Goal: Find specific page/section: Find specific page/section

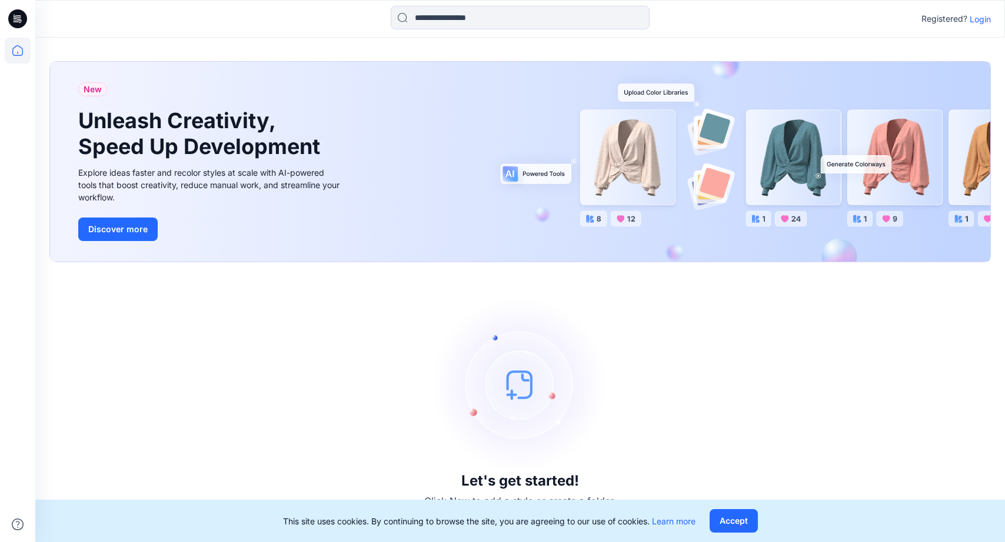
click at [980, 24] on p "Login" at bounding box center [979, 19] width 21 height 12
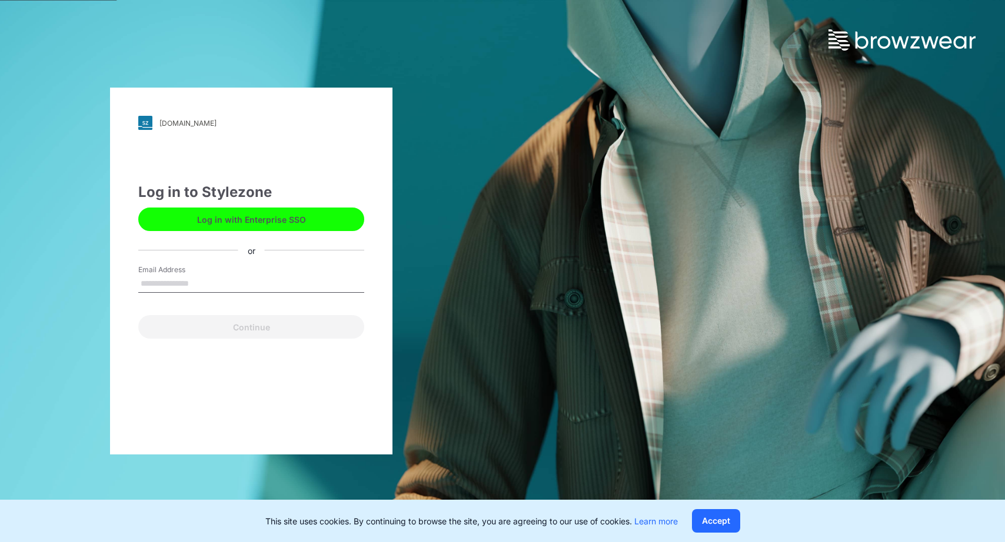
type input "**********"
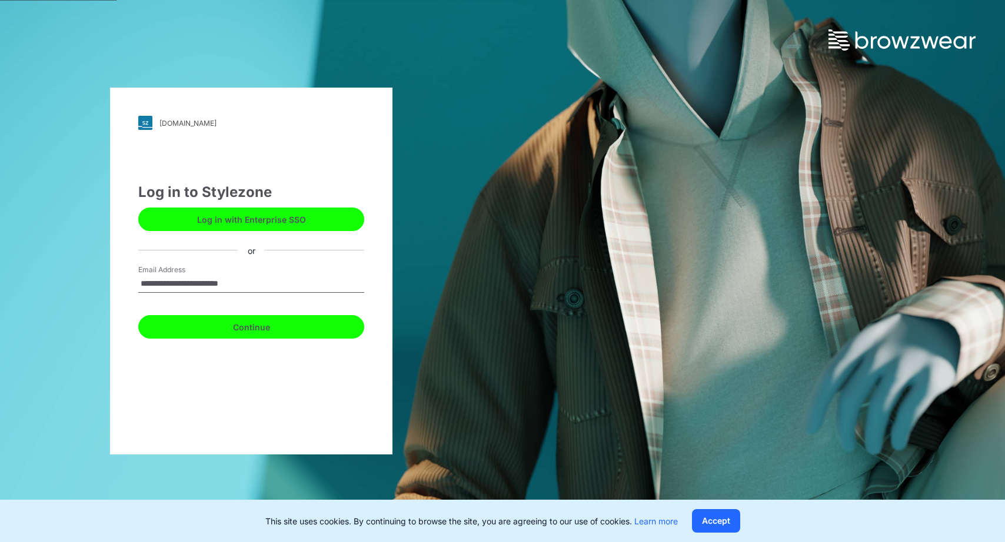
click at [294, 319] on button "Continue" at bounding box center [251, 327] width 226 height 24
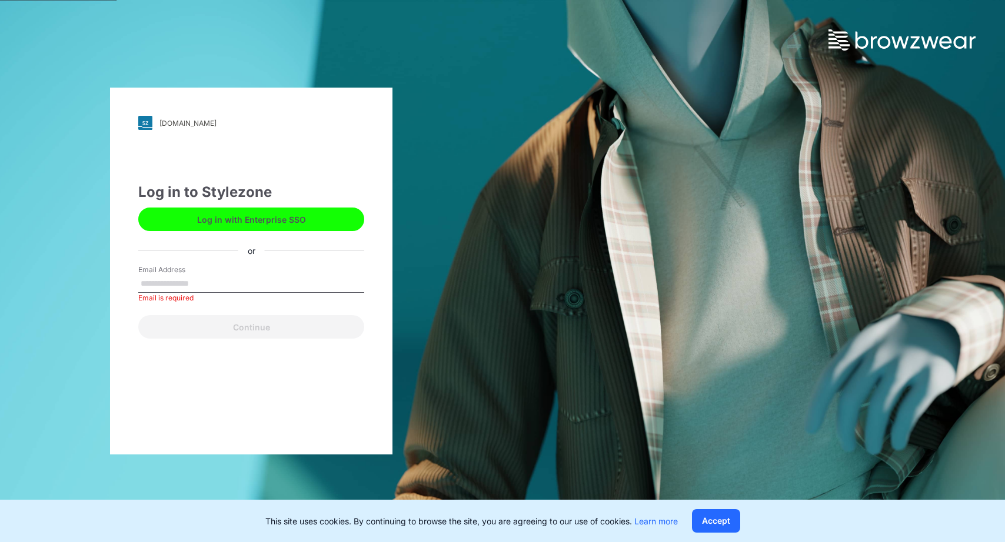
click at [252, 218] on button "Log in with Enterprise SSO" at bounding box center [251, 220] width 226 height 24
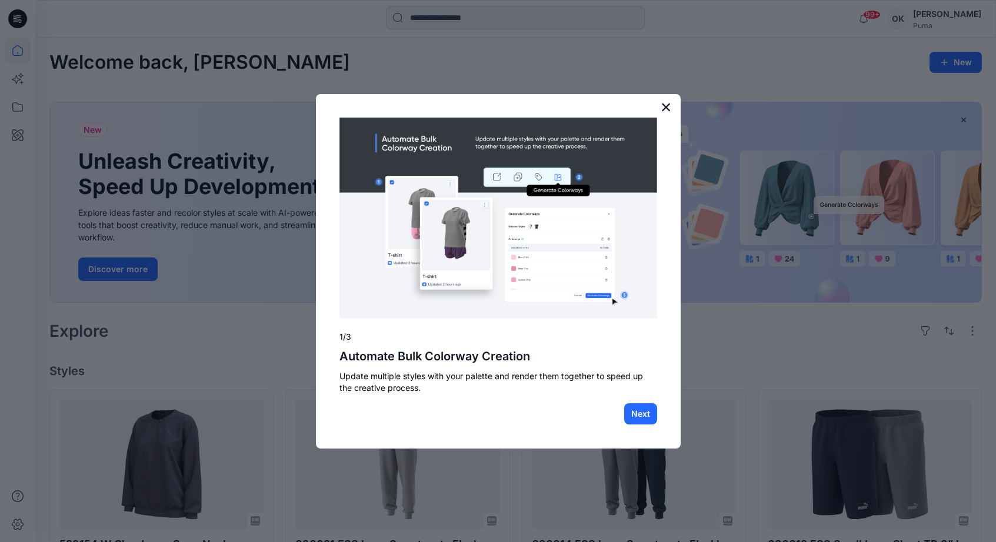
click at [663, 109] on button "×" at bounding box center [666, 107] width 11 height 19
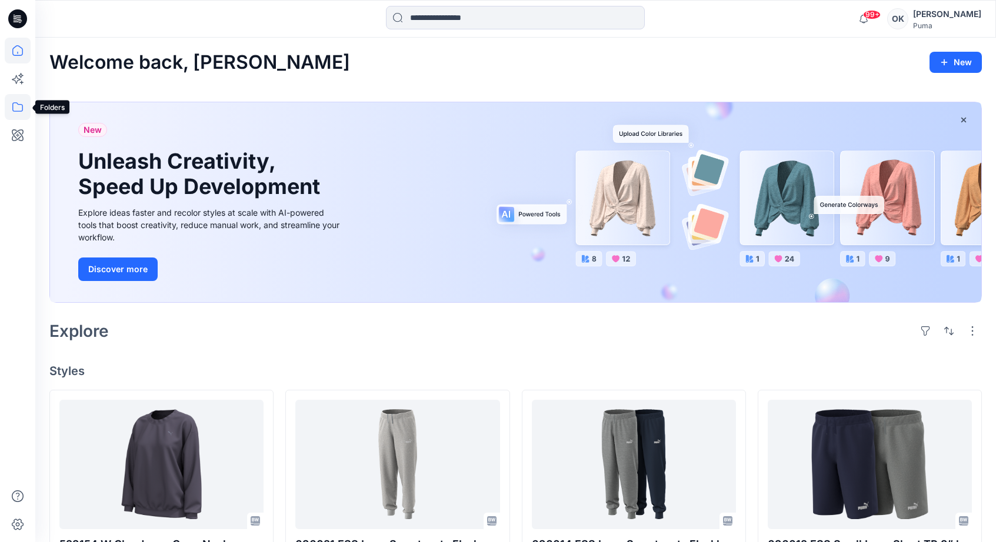
click at [18, 111] on icon at bounding box center [17, 106] width 11 height 9
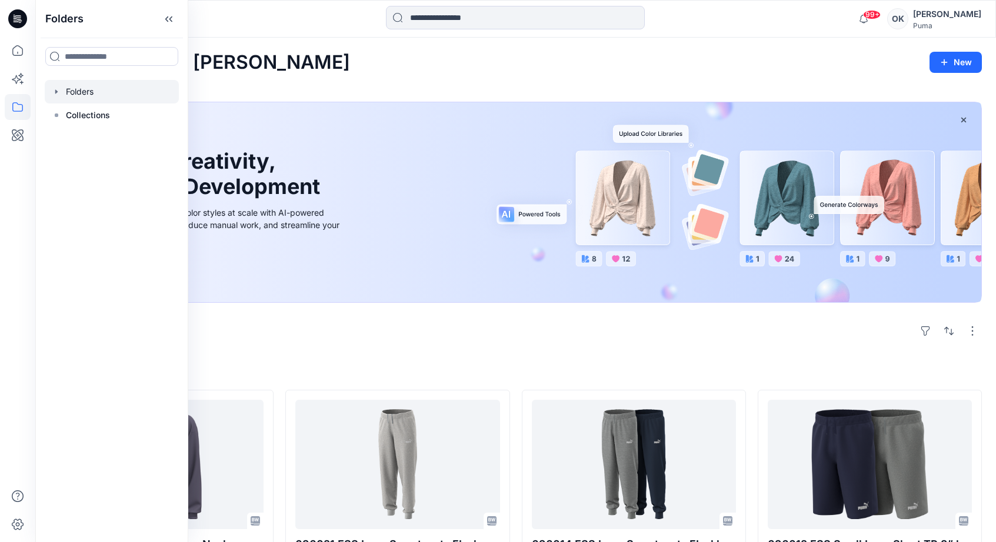
click at [56, 89] on icon "button" at bounding box center [56, 91] width 9 height 9
click at [58, 111] on icon at bounding box center [56, 115] width 9 height 9
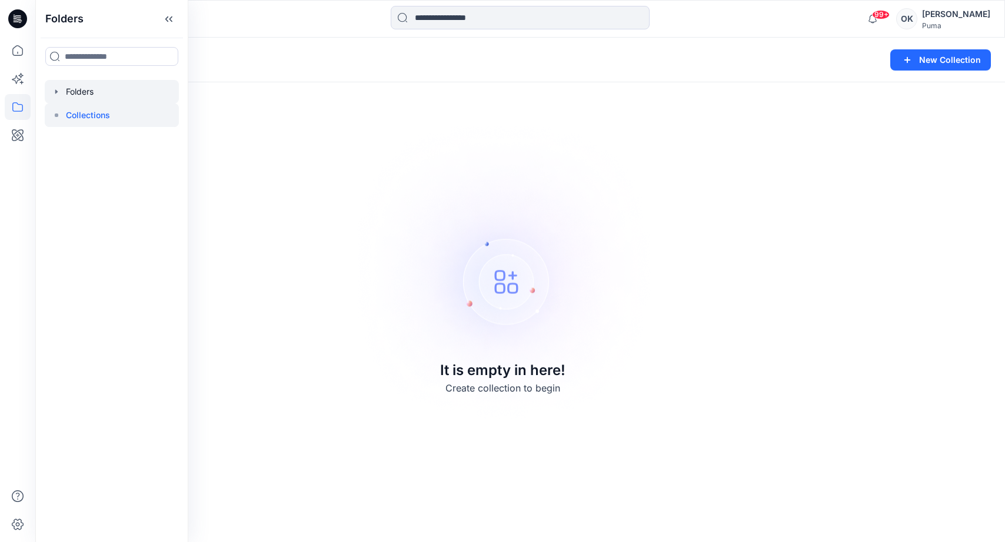
click at [59, 89] on icon "button" at bounding box center [56, 91] width 9 height 9
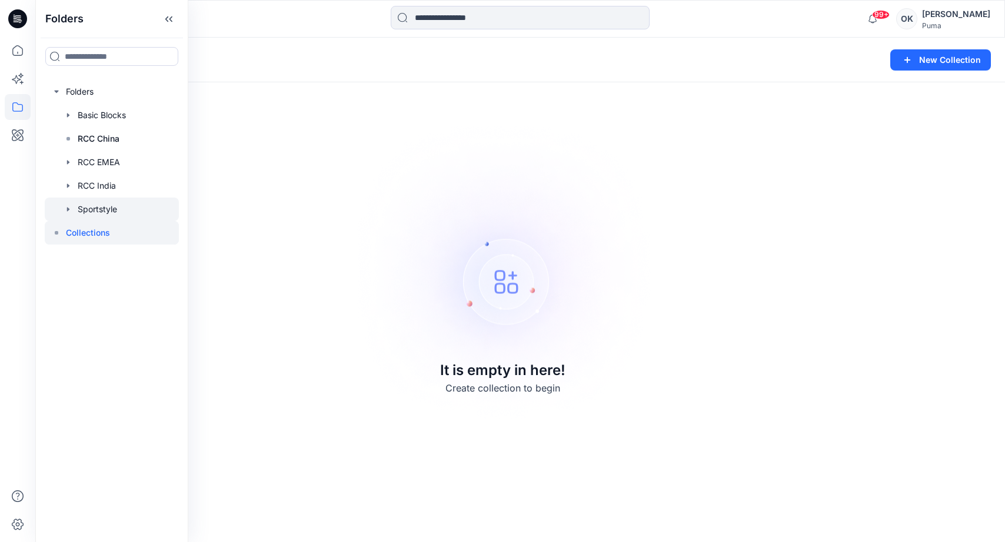
click at [96, 203] on div at bounding box center [112, 210] width 134 height 24
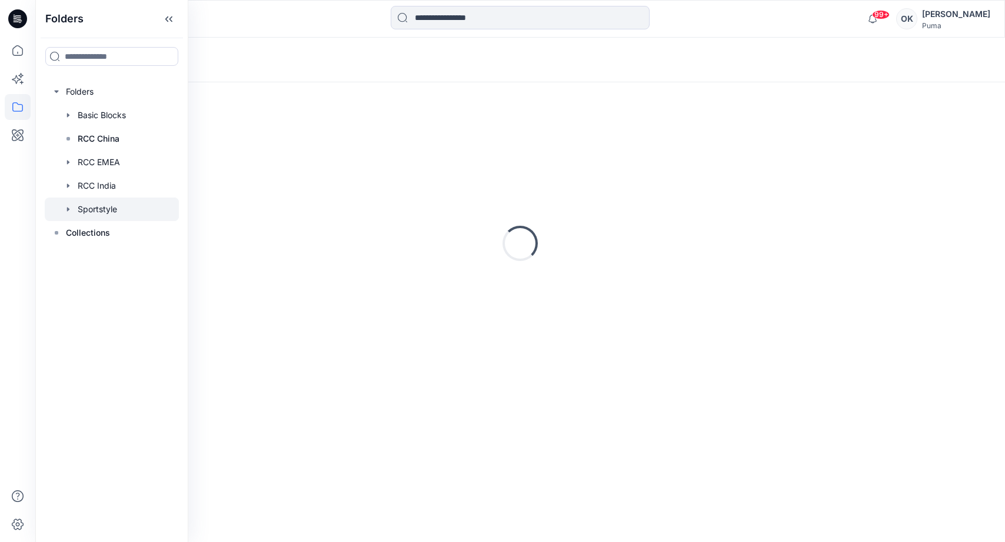
click at [67, 209] on icon "button" at bounding box center [68, 209] width 2 height 4
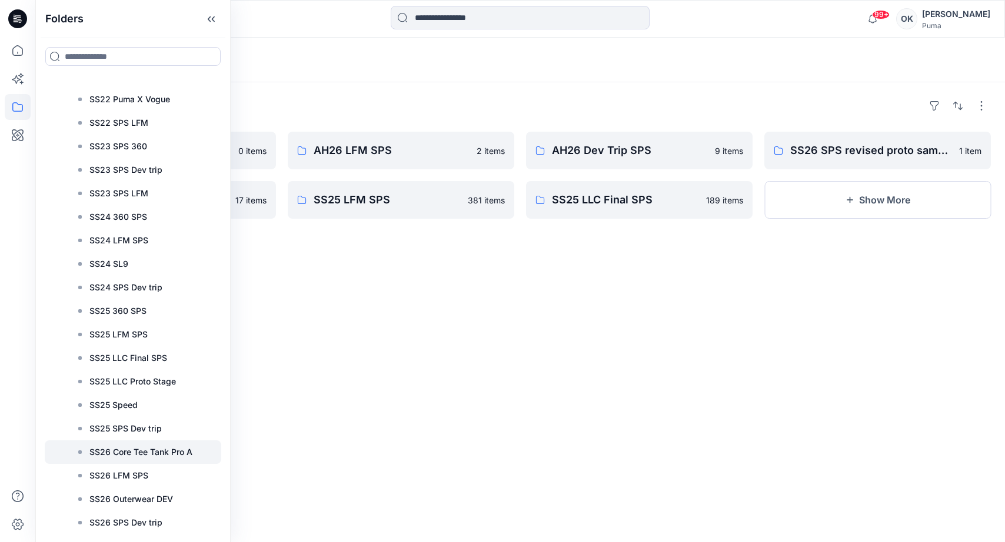
scroll to position [2361, 0]
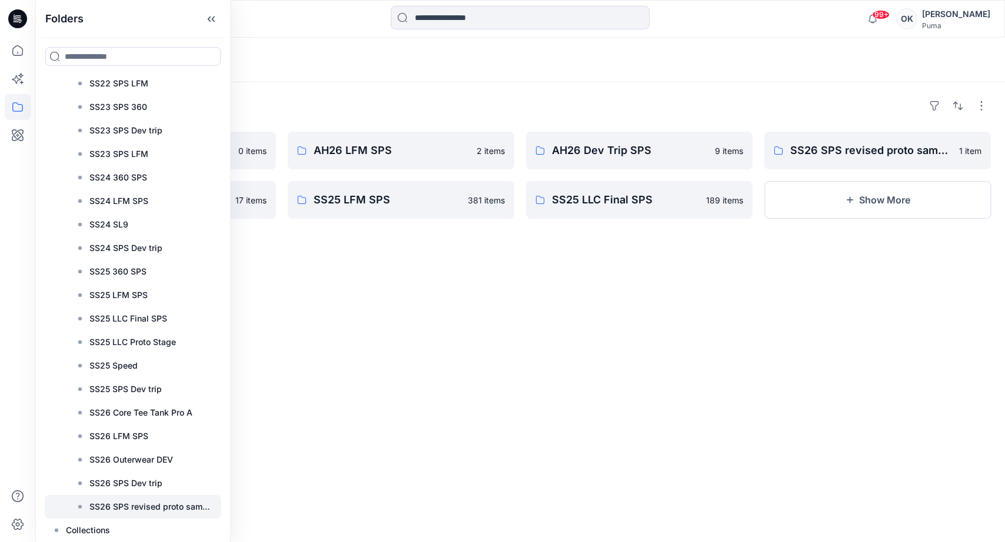
click at [111, 505] on p "SS26 SPS revised proto sample" at bounding box center [151, 507] width 125 height 14
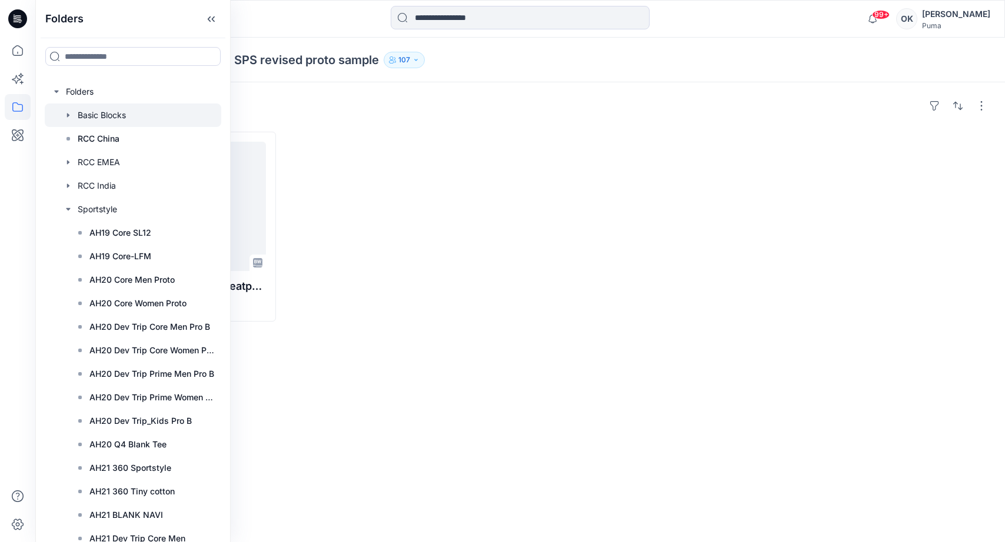
click at [69, 114] on icon "button" at bounding box center [68, 115] width 9 height 9
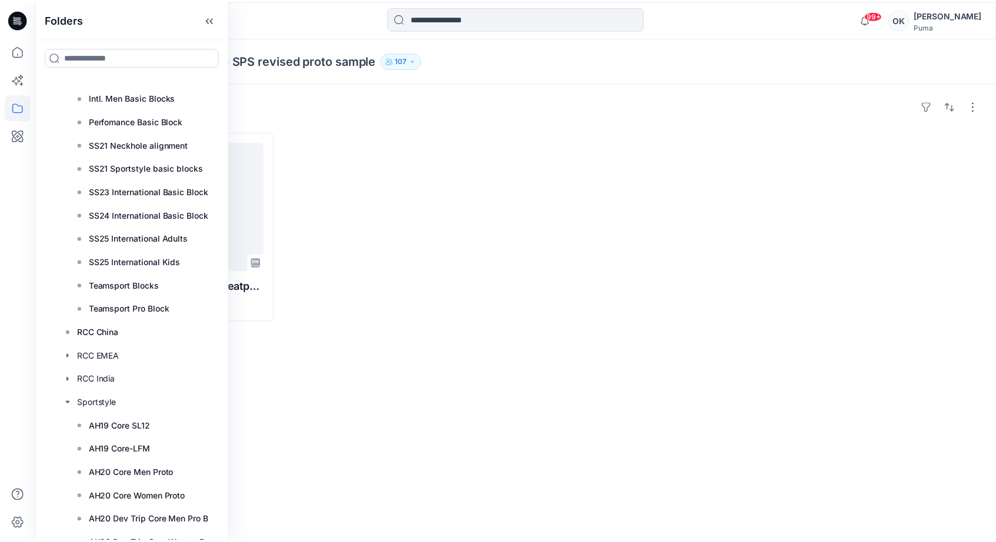
scroll to position [150, 0]
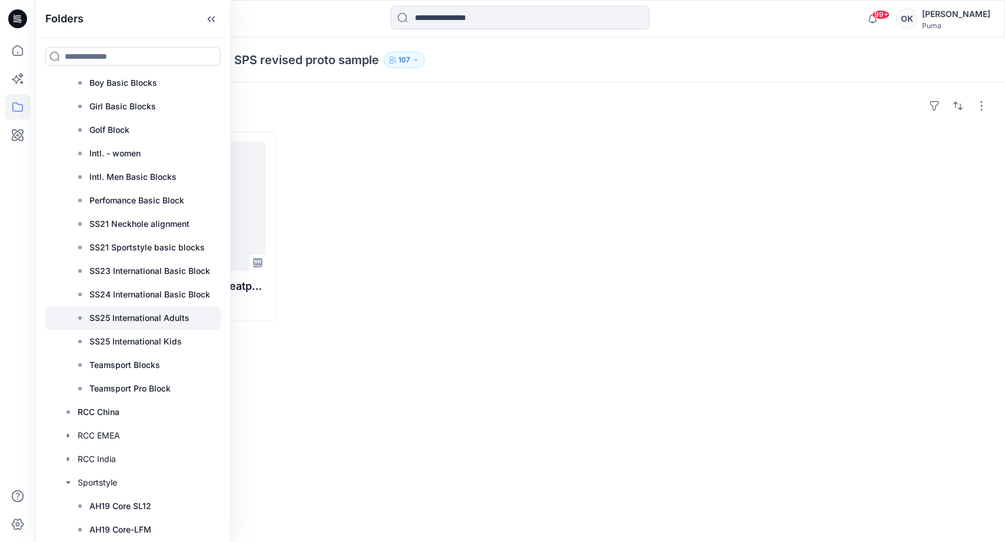
click at [141, 316] on p "SS25 International Adults" at bounding box center [139, 318] width 100 height 14
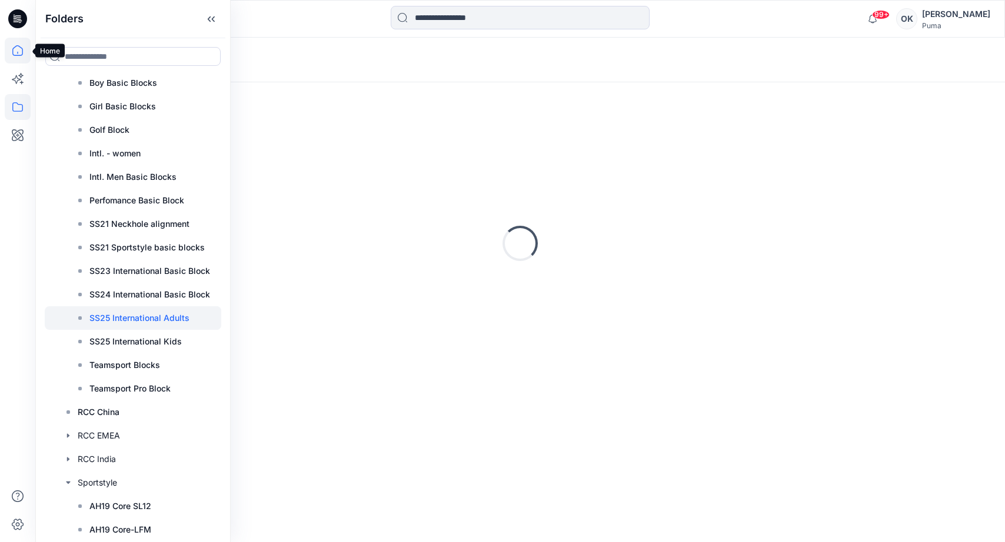
click at [22, 49] on icon at bounding box center [17, 50] width 11 height 11
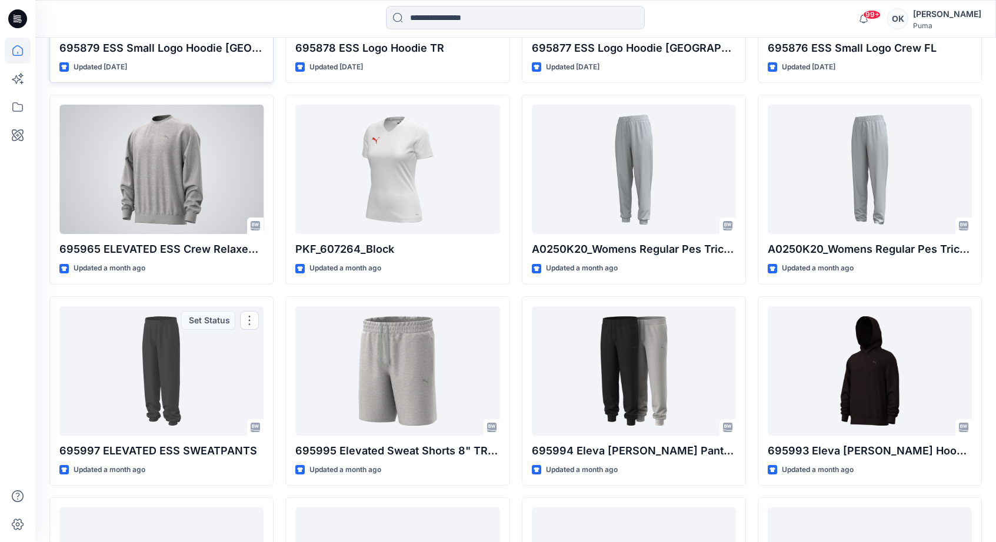
scroll to position [1708, 0]
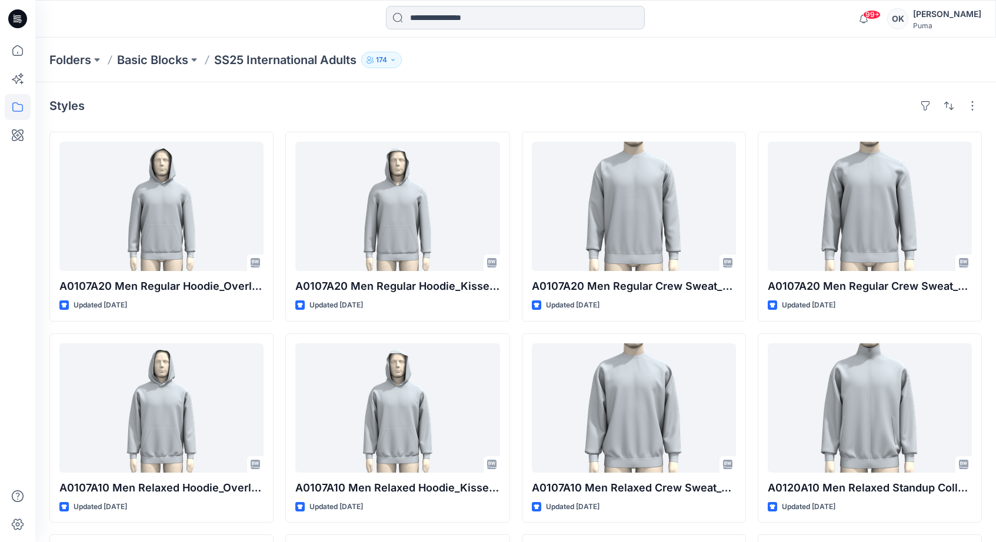
click at [459, 19] on input at bounding box center [515, 18] width 259 height 24
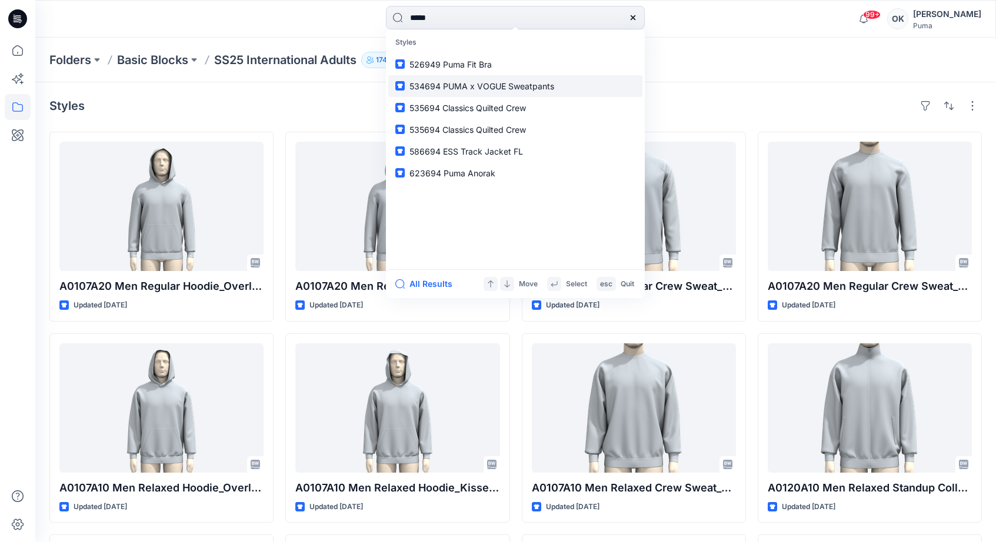
type input "******"
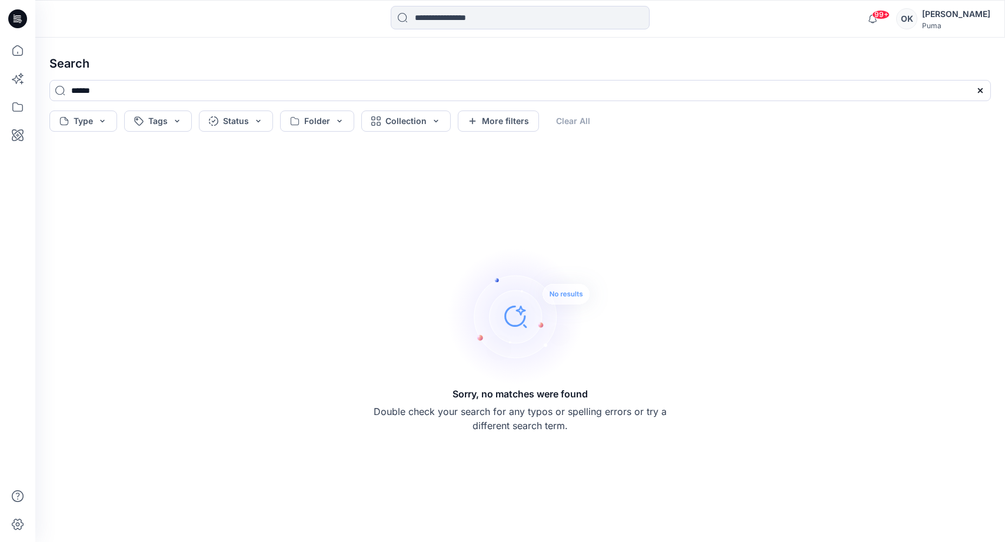
click at [16, 16] on icon at bounding box center [17, 18] width 19 height 19
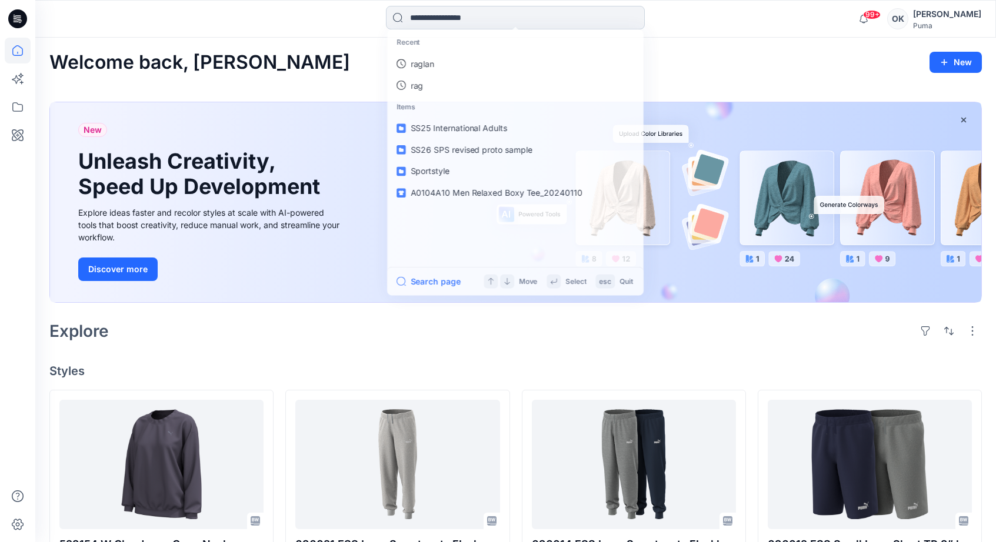
click at [423, 17] on input at bounding box center [515, 18] width 259 height 24
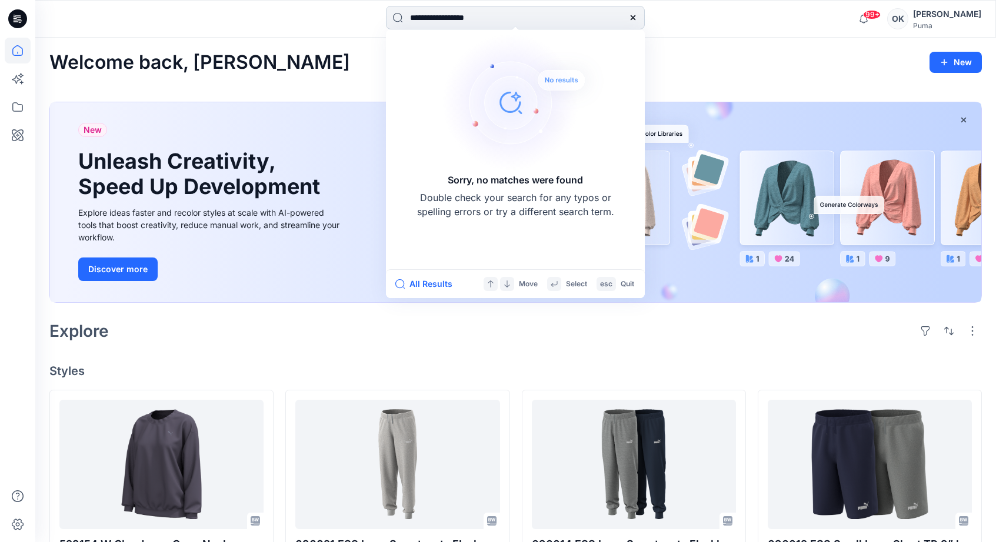
type input "**********"
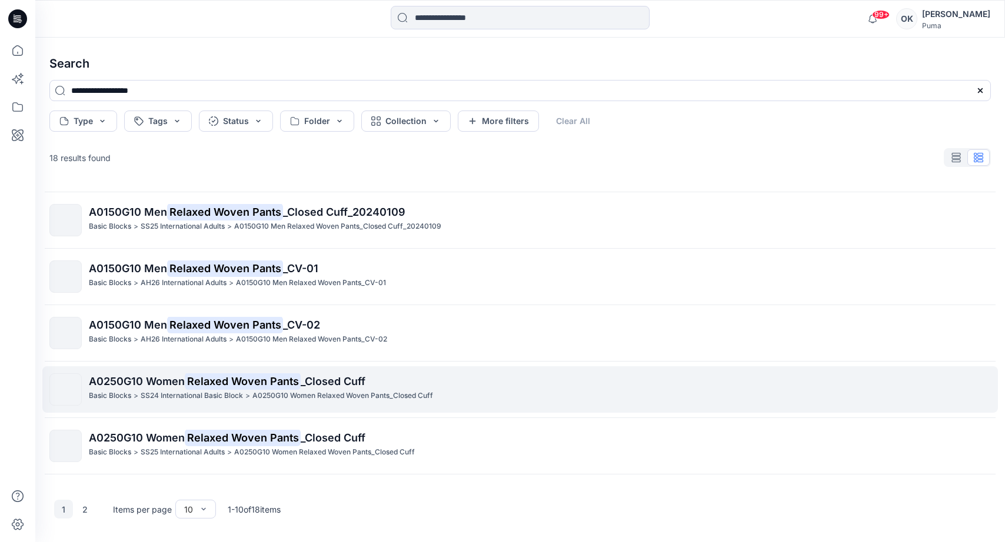
scroll to position [262, 0]
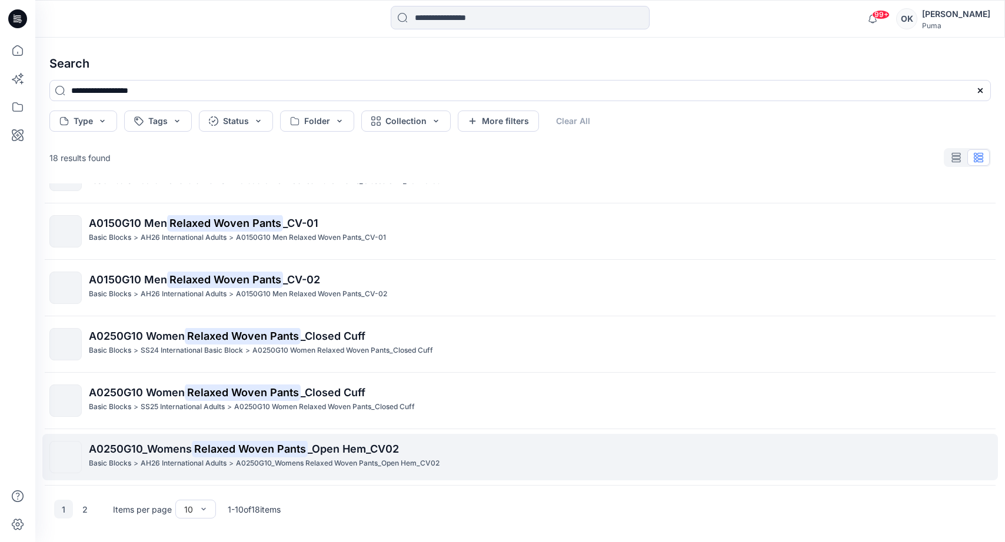
click at [344, 452] on span "_Open Hem_CV02" at bounding box center [353, 449] width 91 height 12
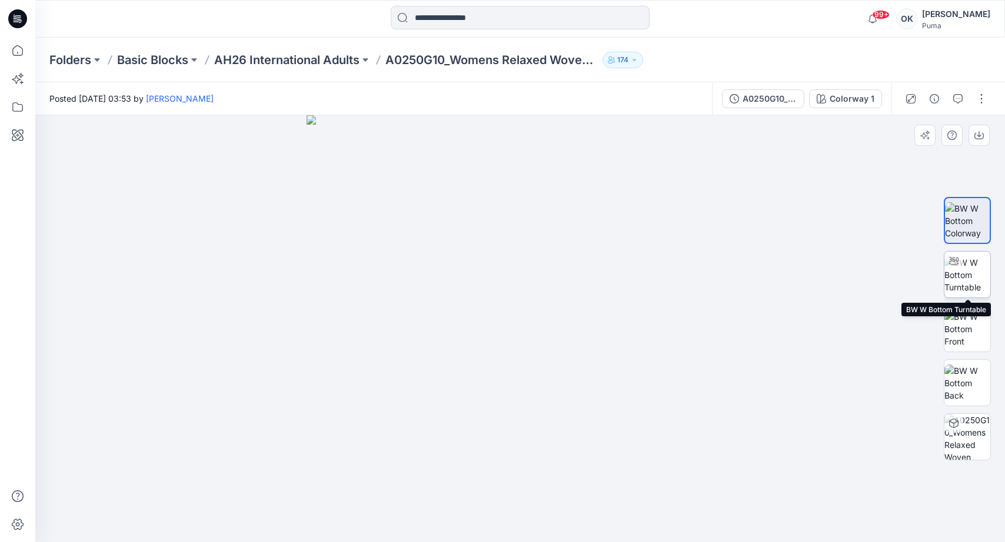
click at [965, 275] on img at bounding box center [967, 274] width 46 height 37
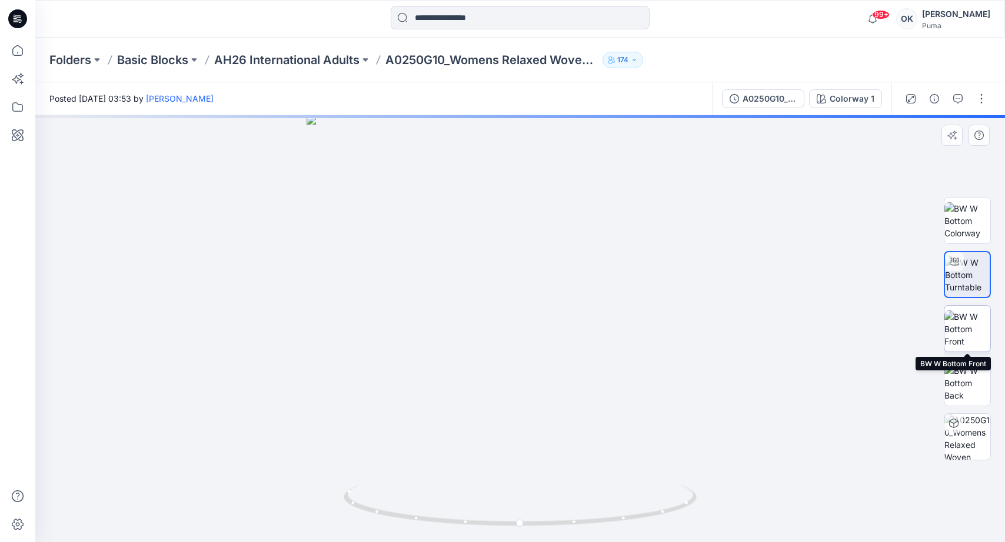
click at [972, 332] on img at bounding box center [967, 329] width 46 height 37
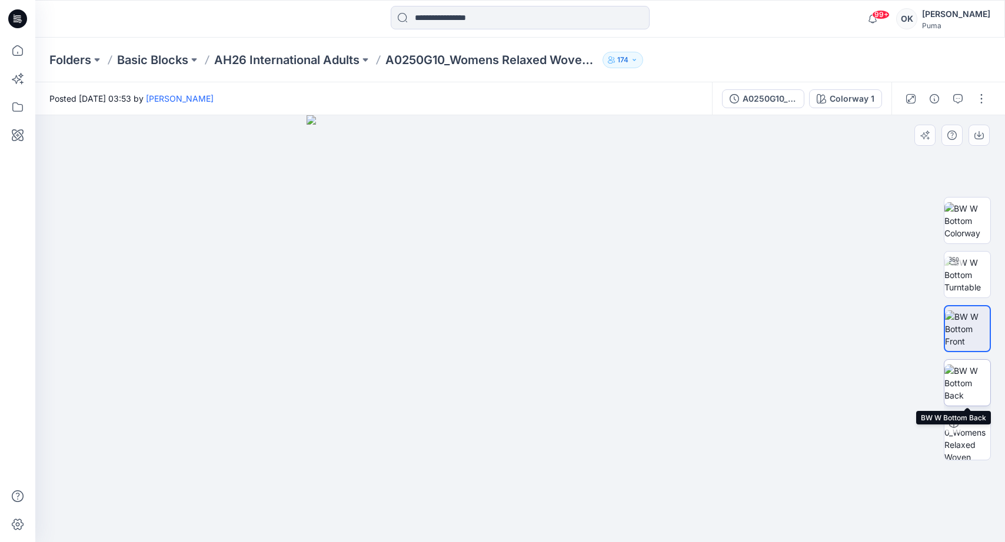
click at [972, 369] on img at bounding box center [967, 383] width 46 height 37
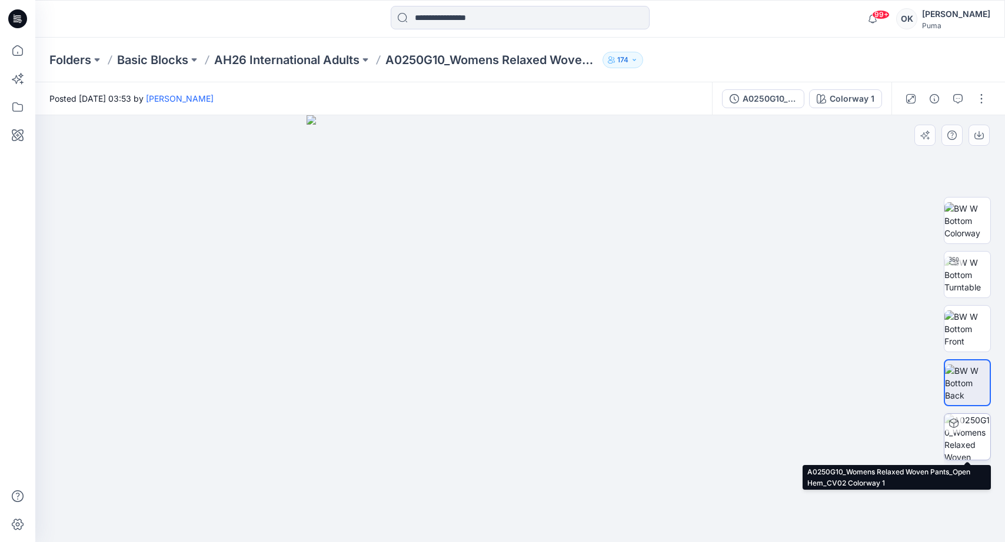
click at [972, 421] on img at bounding box center [967, 437] width 46 height 46
